Goal: Task Accomplishment & Management: Manage account settings

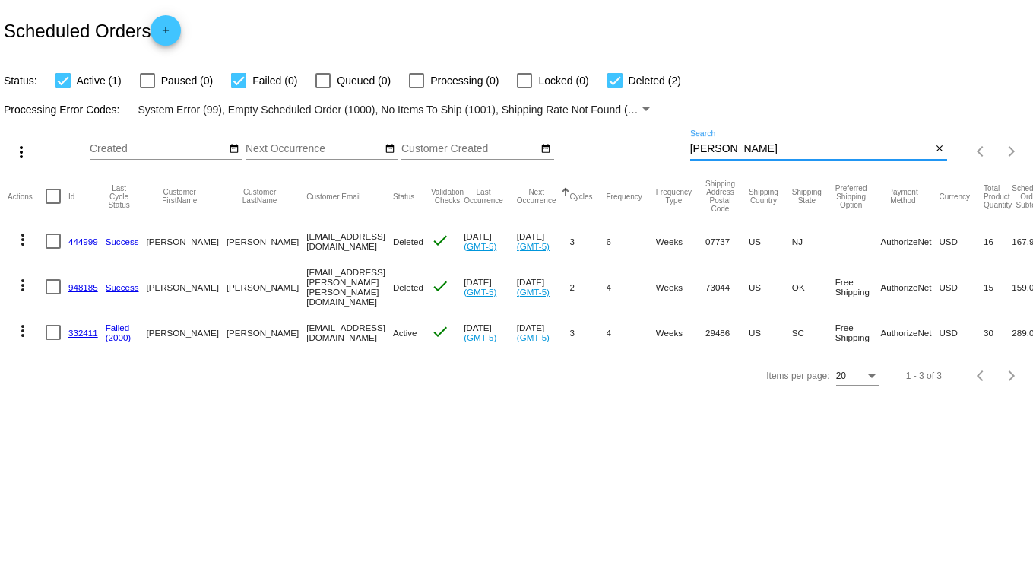
drag, startPoint x: 757, startPoint y: 150, endPoint x: 628, endPoint y: 147, distance: 129.3
click at [628, 147] on div "more_vert Sep Jan Feb Mar Apr 1" at bounding box center [516, 146] width 1033 height 54
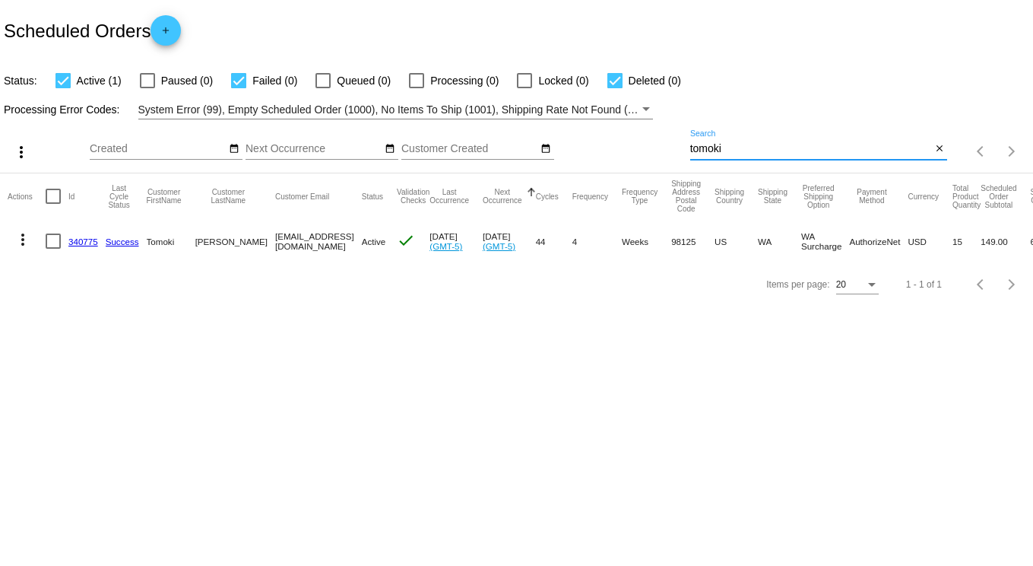
type input "tomoki"
click at [22, 235] on mat-icon "more_vert" at bounding box center [23, 239] width 18 height 18
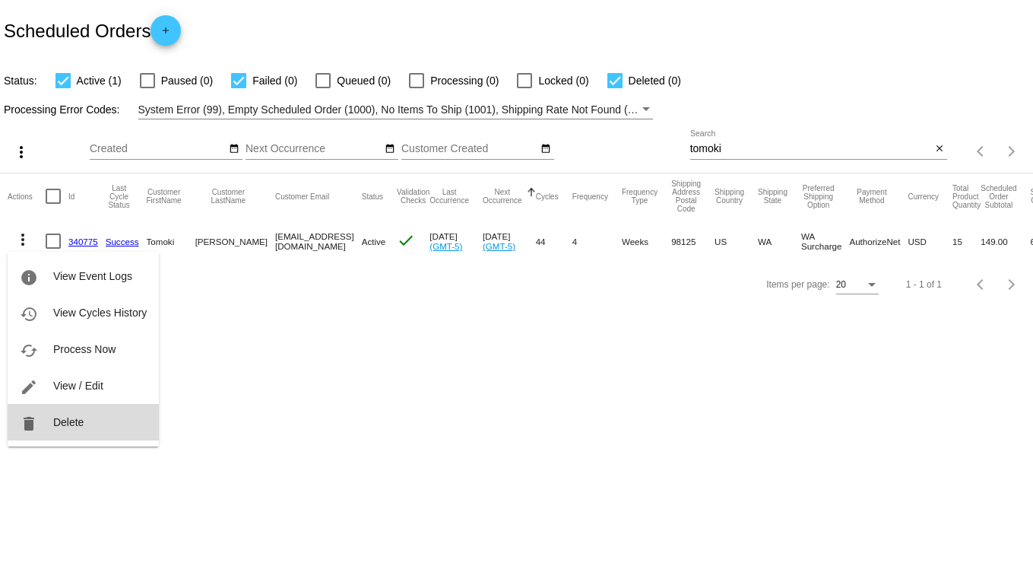
click at [86, 414] on button "delete Delete" at bounding box center [83, 422] width 151 height 36
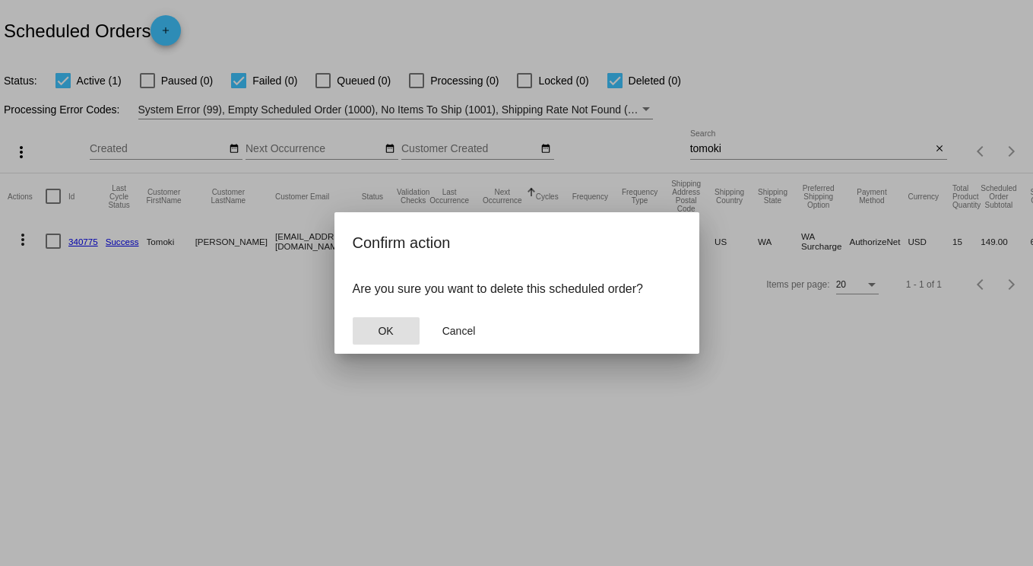
click at [389, 333] on span "OK" at bounding box center [385, 331] width 15 height 12
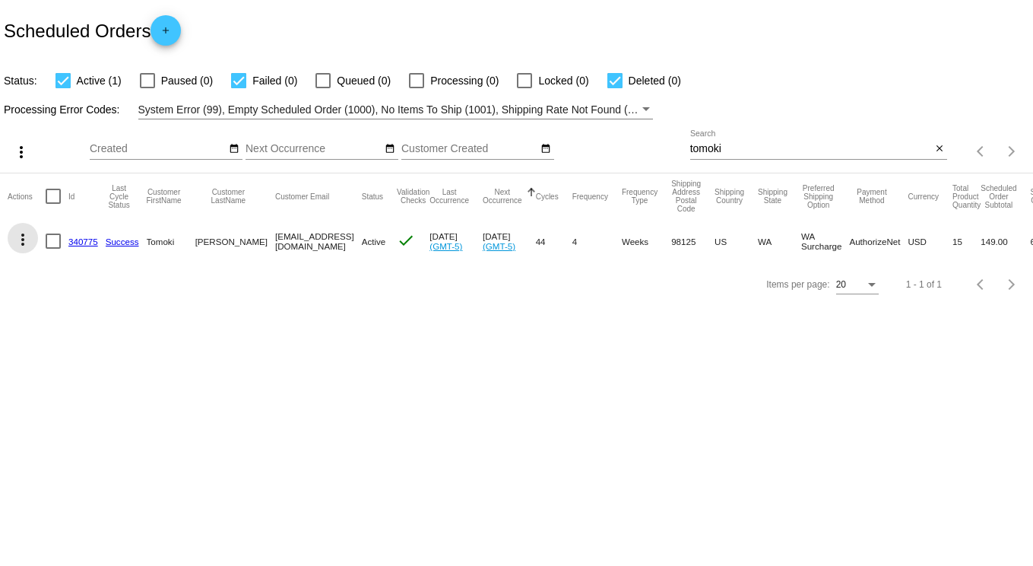
click at [23, 242] on mat-icon "more_vert" at bounding box center [23, 239] width 18 height 18
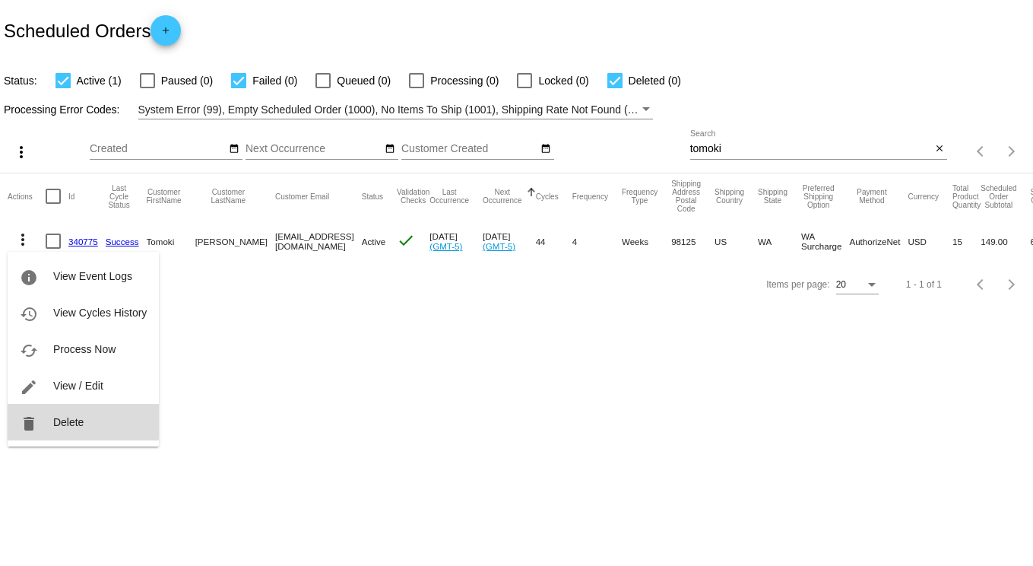
click at [56, 420] on span "Delete" at bounding box center [68, 422] width 30 height 12
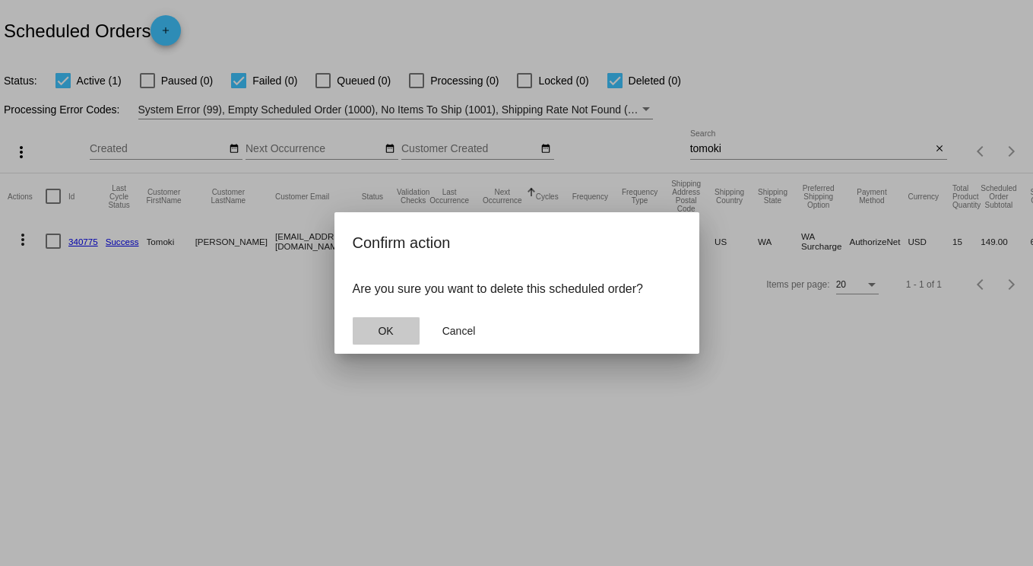
click at [376, 322] on button "OK" at bounding box center [386, 330] width 67 height 27
